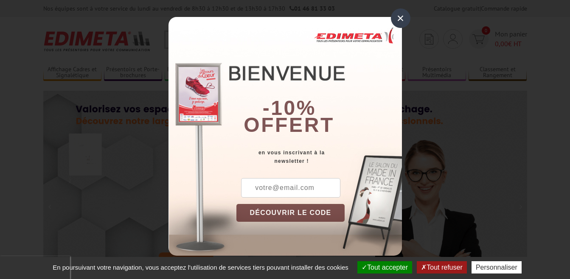
click at [397, 18] on div "×" at bounding box center [401, 18] width 20 height 20
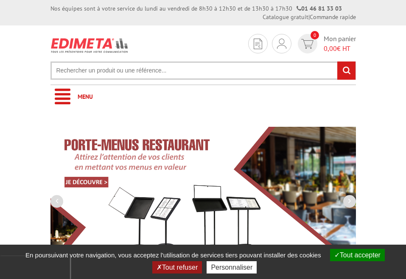
click at [120, 75] on input "text" at bounding box center [204, 71] width 306 height 18
click at [227, 69] on input "text" at bounding box center [204, 71] width 306 height 18
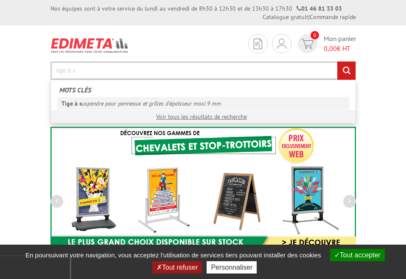
type input "tige a s"
click at [229, 104] on link "Tige à s uspendre pour panneaux et grilles d'épaisseur maxi 9 mm" at bounding box center [203, 103] width 292 height 13
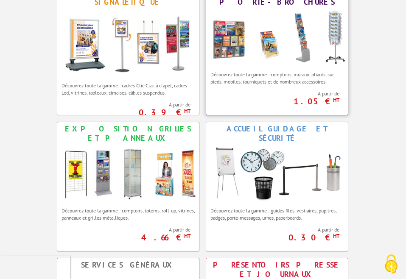
scroll to position [425, 0]
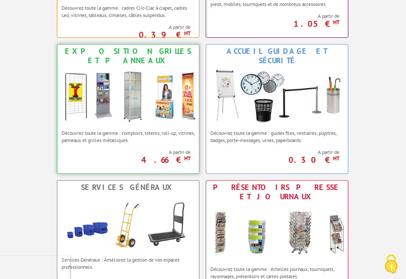
click at [140, 101] on img at bounding box center [128, 97] width 142 height 58
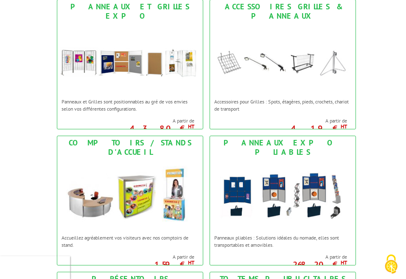
scroll to position [170, 0]
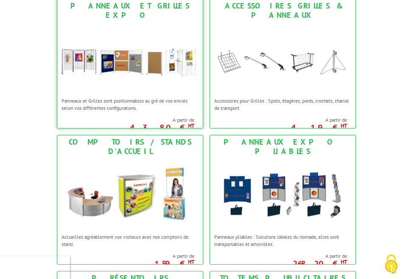
click at [135, 51] on img at bounding box center [130, 57] width 146 height 71
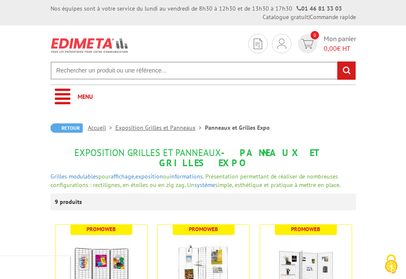
scroll to position [170, 0]
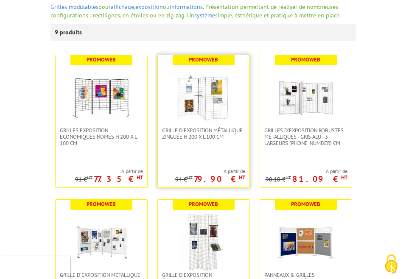
click at [193, 104] on img at bounding box center [203, 97] width 59 height 59
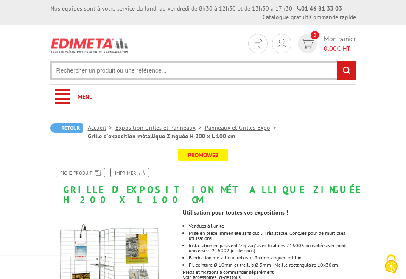
scroll to position [127, 0]
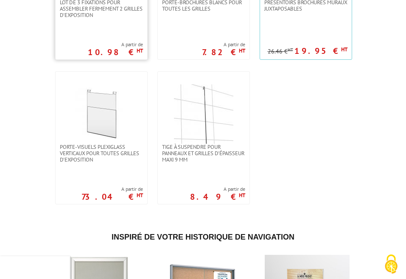
scroll to position [892, 0]
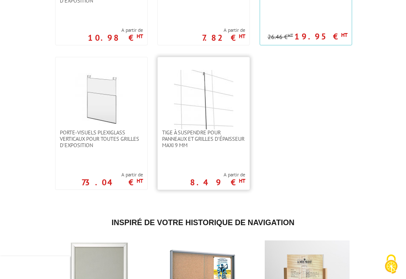
click at [214, 94] on img at bounding box center [203, 99] width 59 height 59
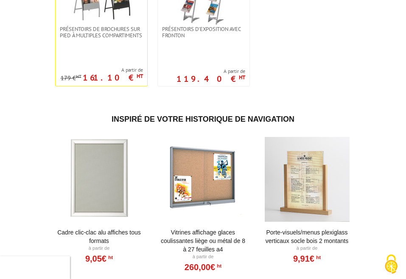
scroll to position [297, 0]
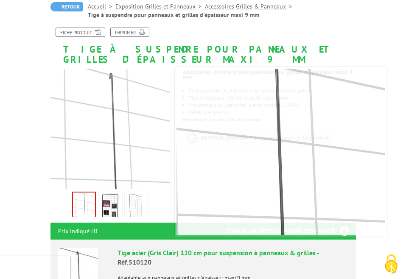
scroll to position [170, 0]
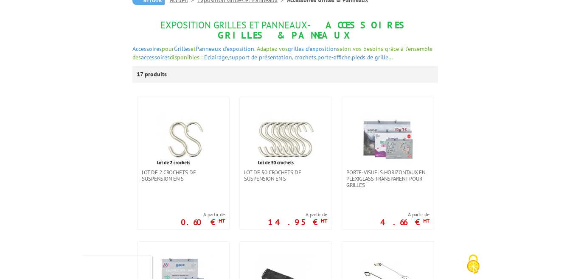
scroll to position [212, 0]
